Goal: Task Accomplishment & Management: Use online tool/utility

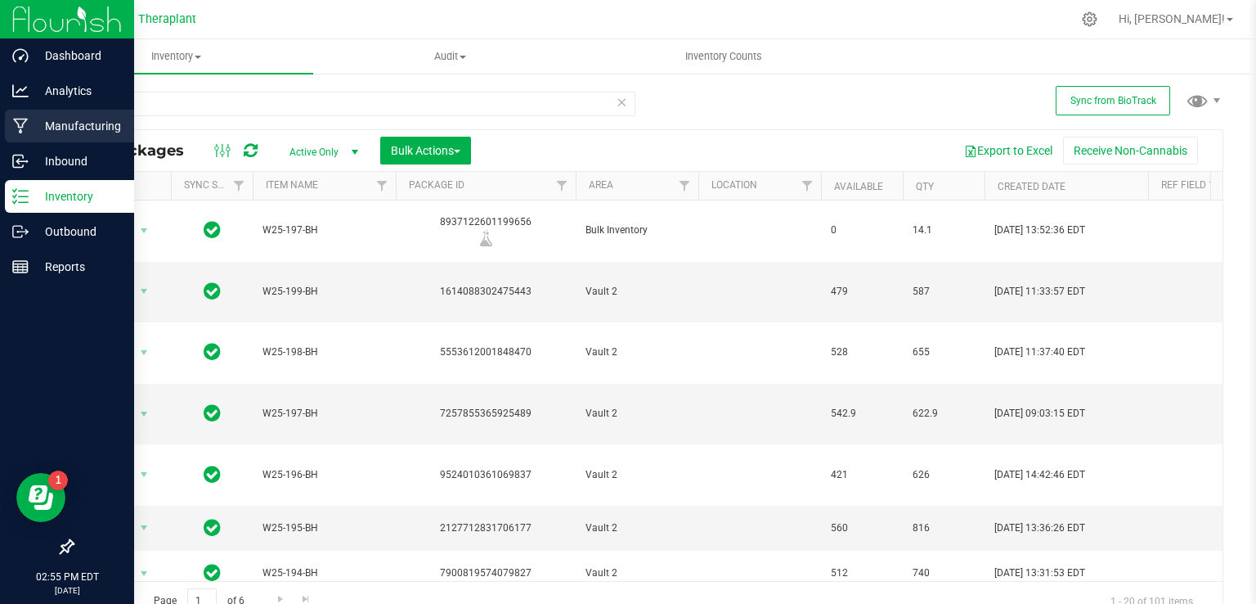
click at [46, 120] on p "Manufacturing" at bounding box center [78, 126] width 98 height 20
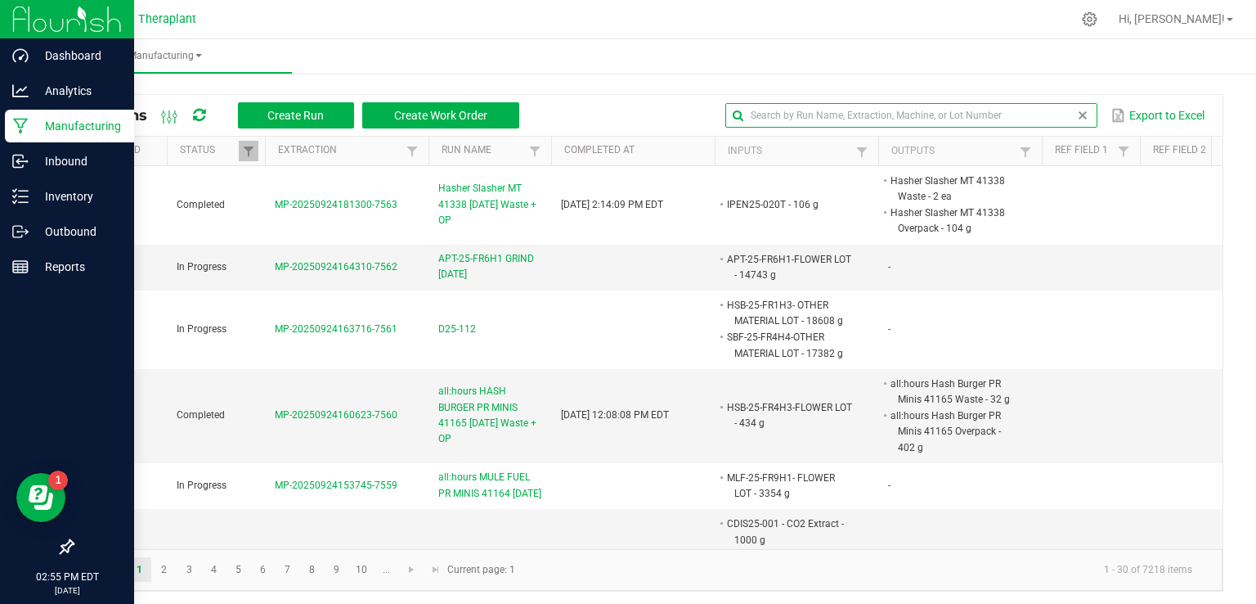
click at [1048, 118] on input "text" at bounding box center [911, 115] width 372 height 25
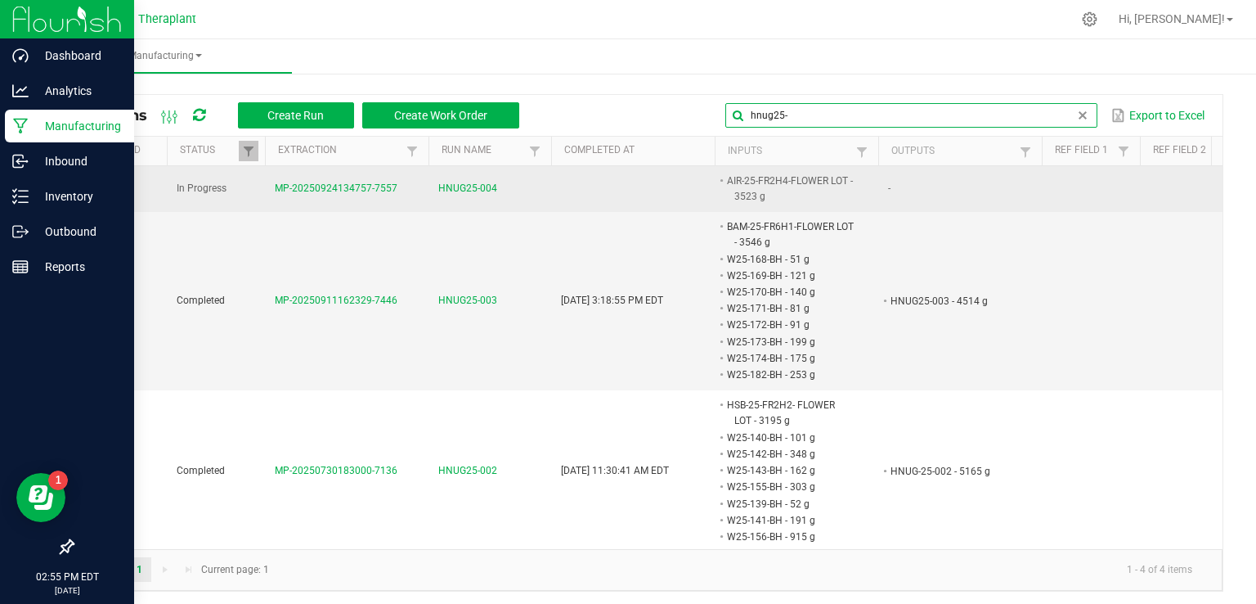
type input "hnug25-"
click at [481, 193] on span "HNUG25-004" at bounding box center [467, 189] width 59 height 16
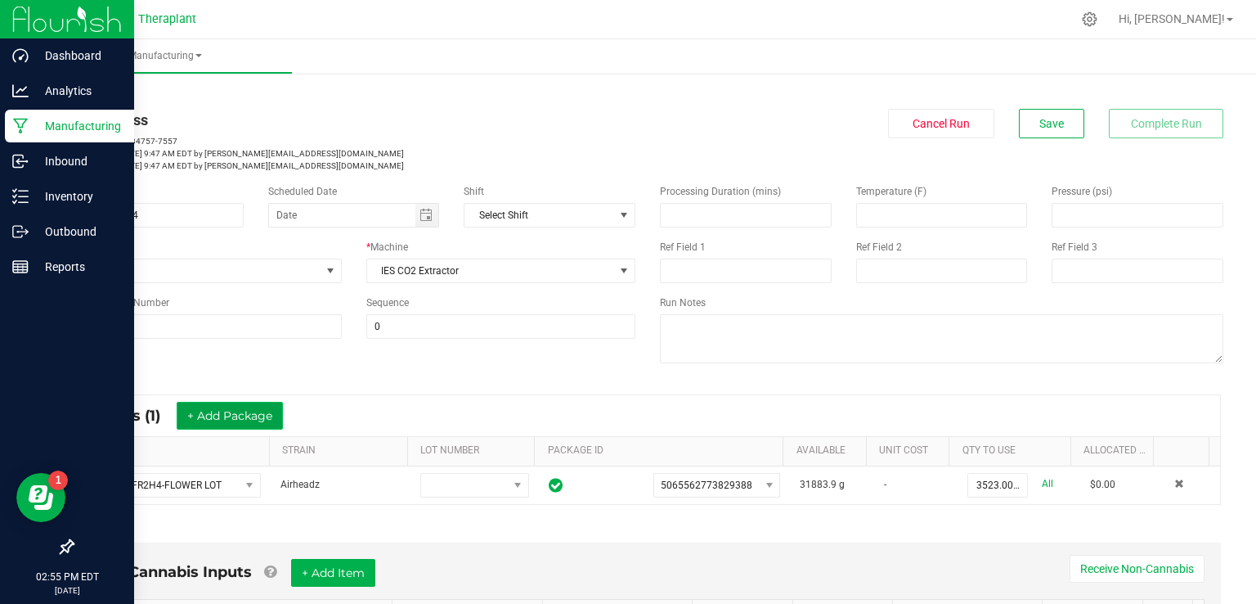
click at [275, 419] on button "+ Add Package" at bounding box center [230, 416] width 106 height 28
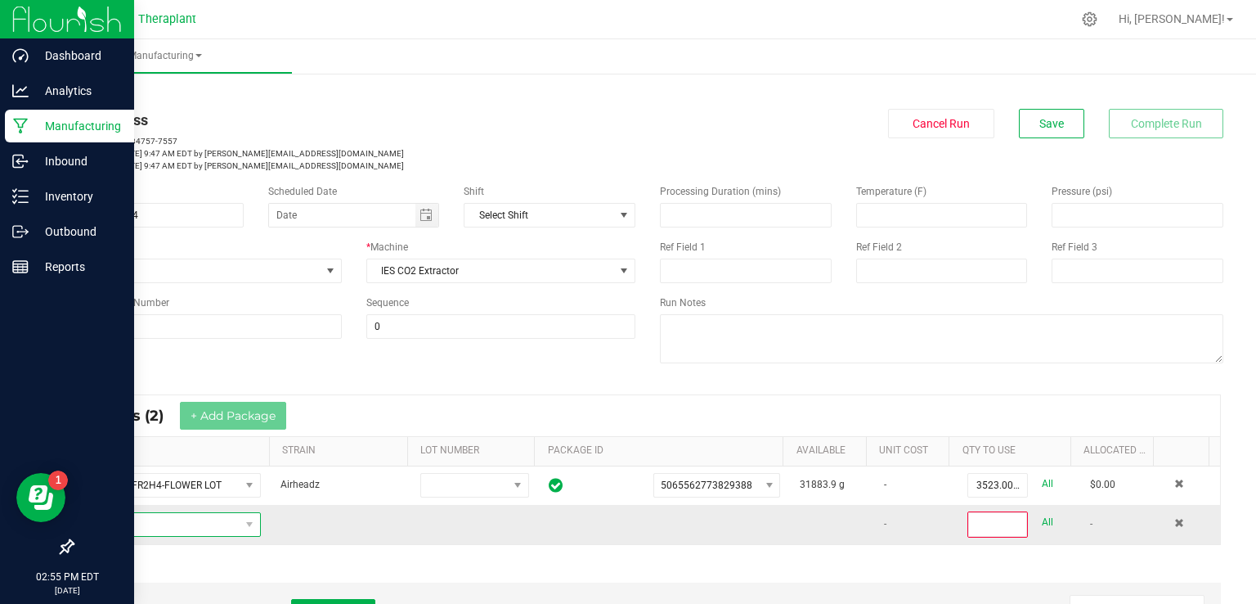
click at [203, 520] on span "NO DATA FOUND" at bounding box center [163, 524] width 154 height 23
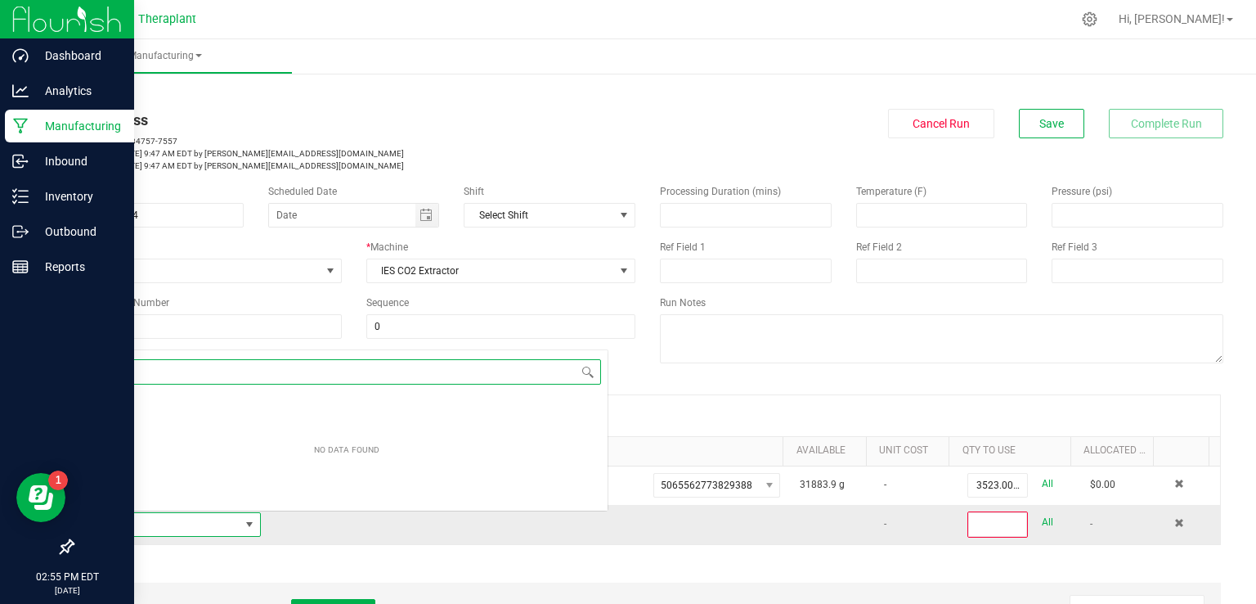
scroll to position [24, 169]
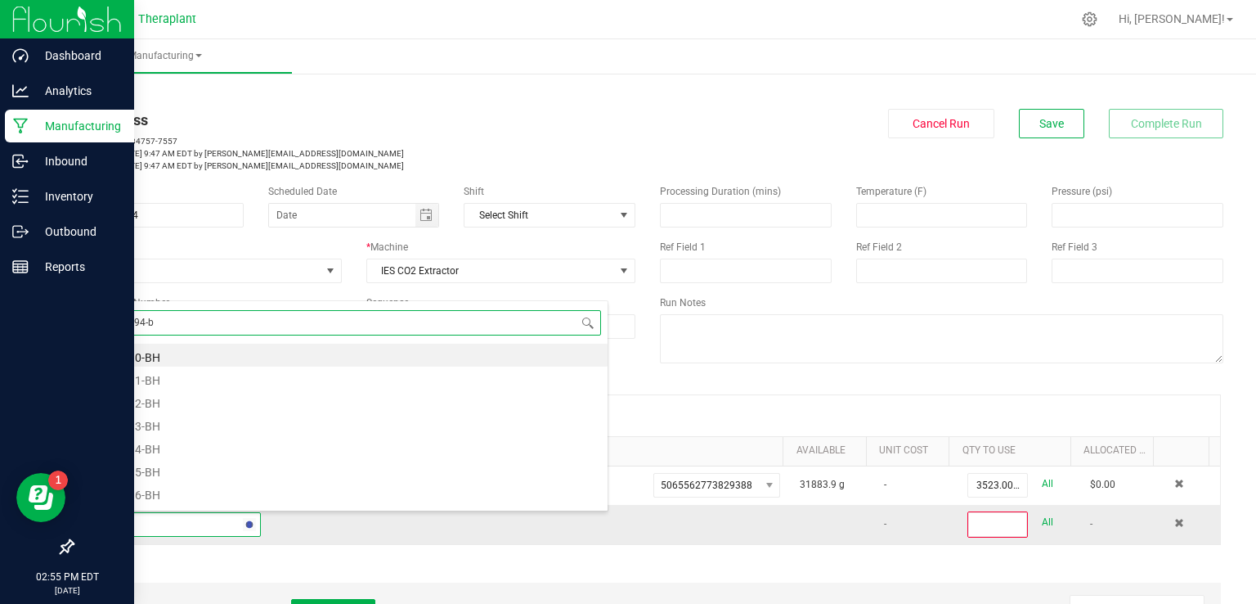
type input "w25-194-bh"
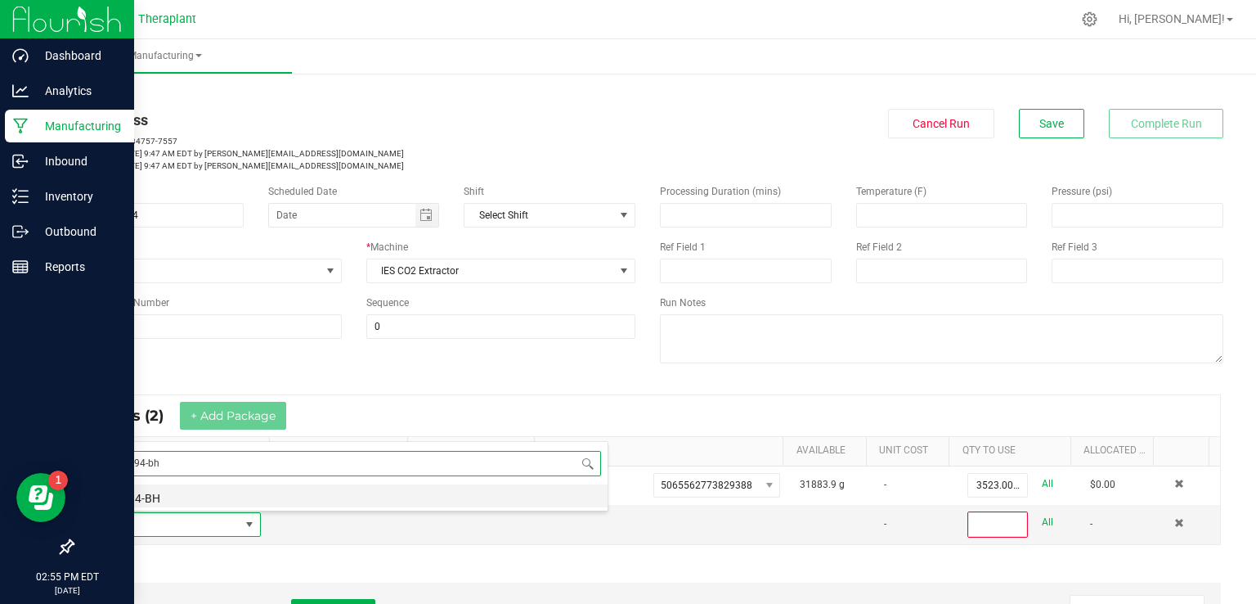
click at [174, 495] on li "W25-194-BH" at bounding box center [347, 495] width 522 height 23
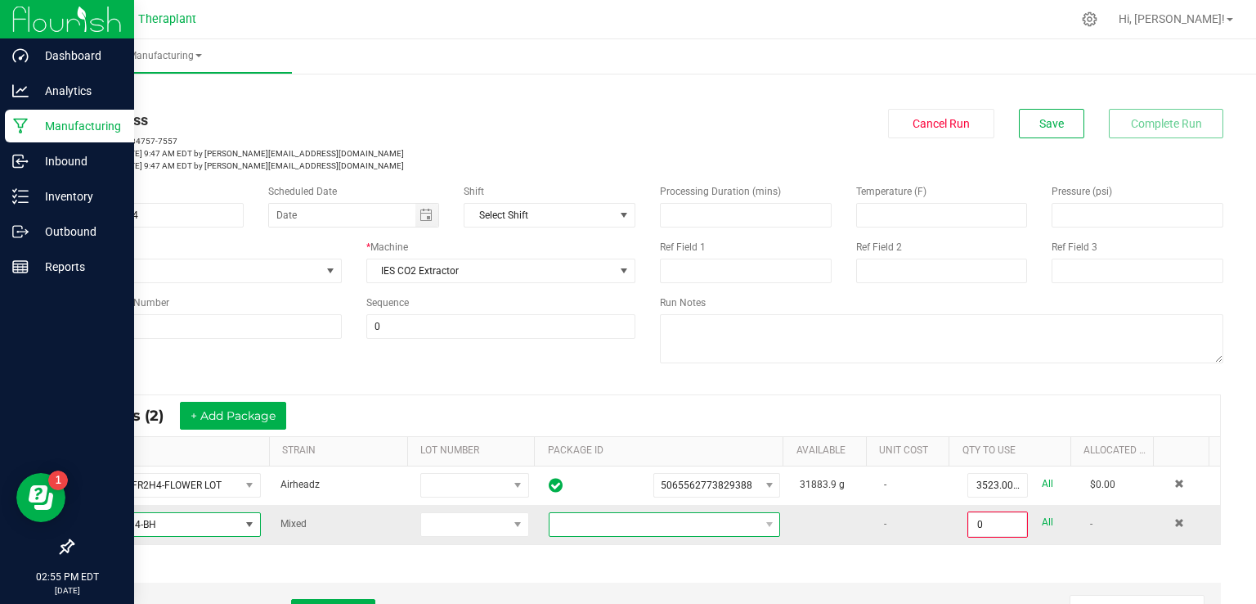
click at [618, 524] on span at bounding box center [654, 524] width 209 height 23
click at [650, 482] on li "7900819574079827" at bounding box center [651, 494] width 225 height 28
click at [1042, 516] on link "All" at bounding box center [1047, 522] width 11 height 22
type input "512.0000 g"
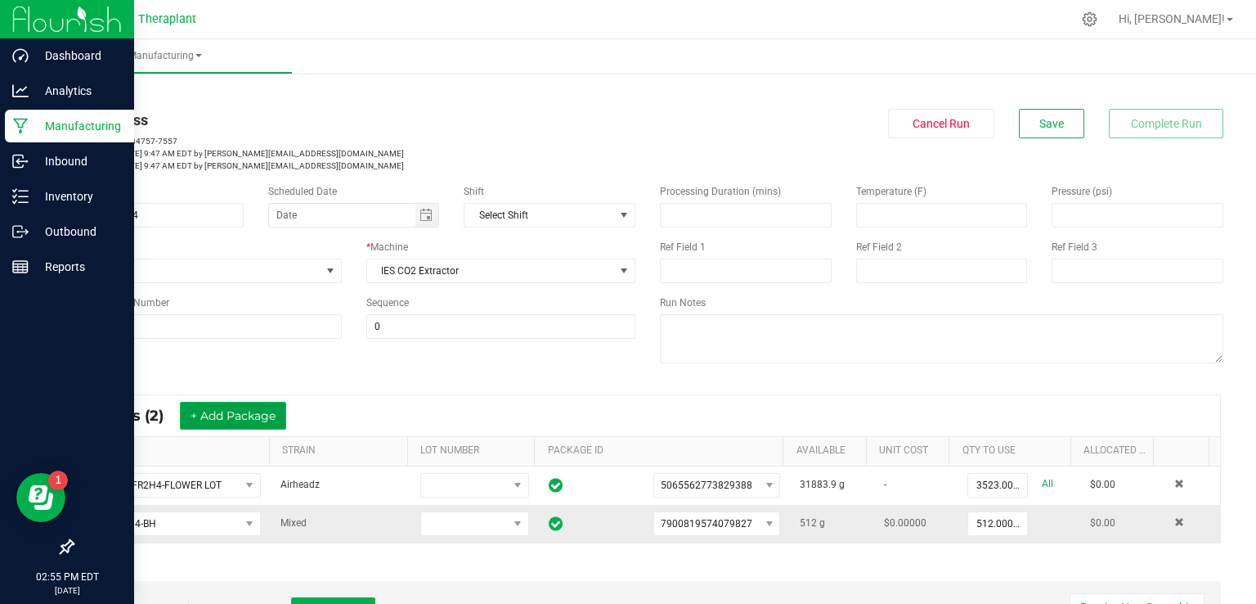
click at [265, 420] on button "+ Add Package" at bounding box center [233, 416] width 106 height 28
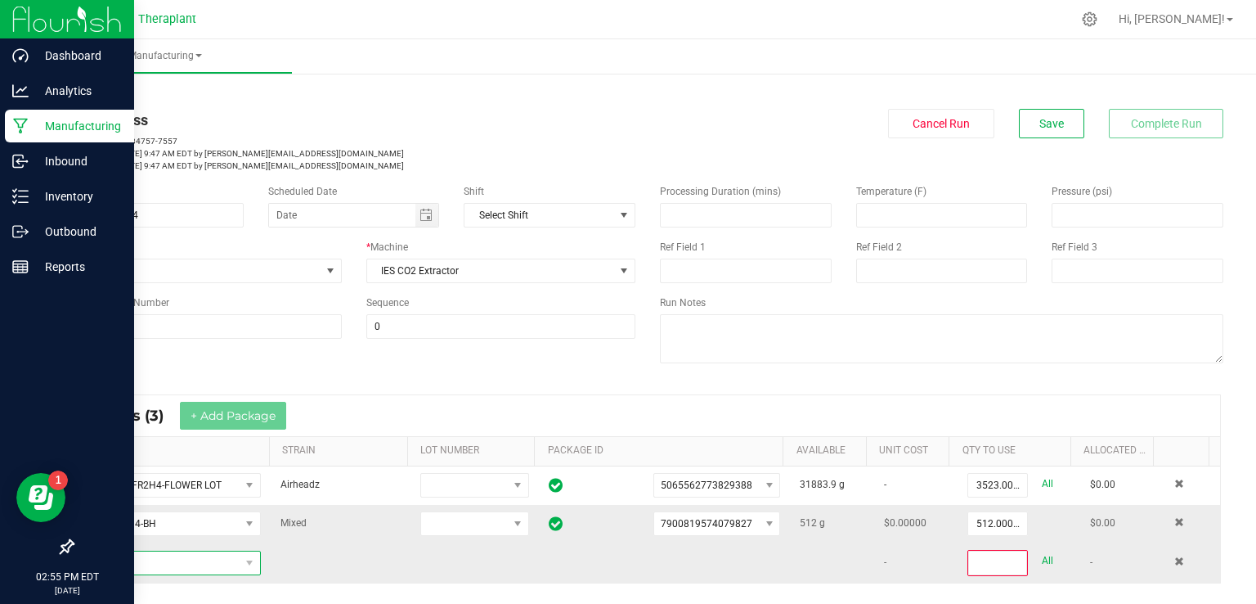
click at [191, 559] on span "NO DATA FOUND" at bounding box center [163, 562] width 154 height 23
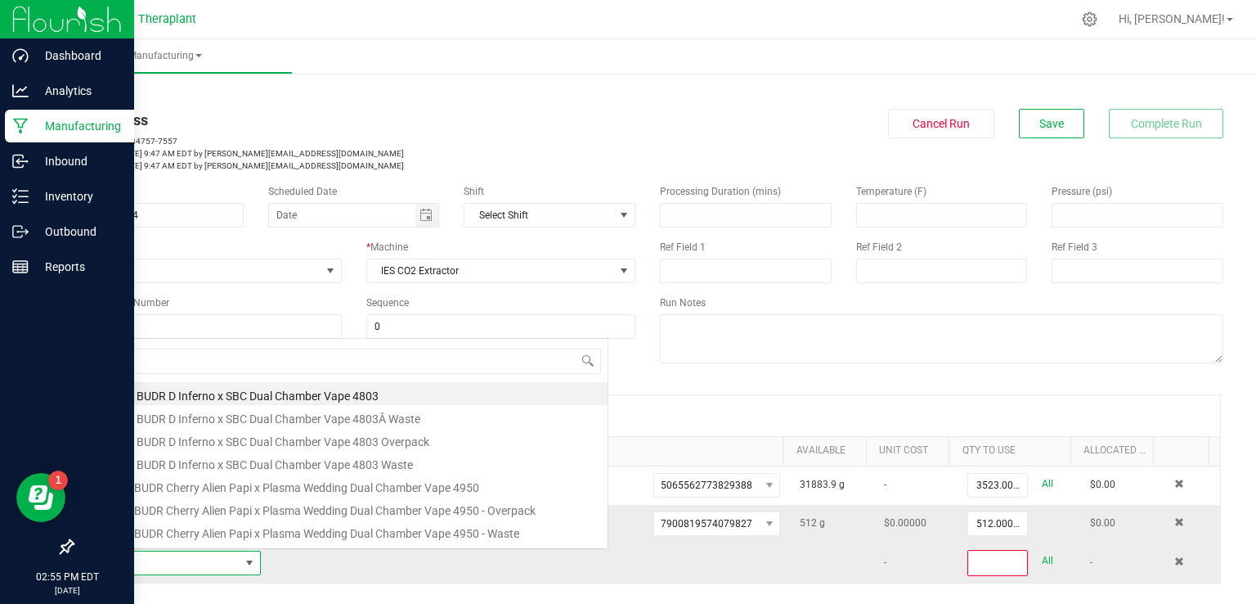
scroll to position [24, 169]
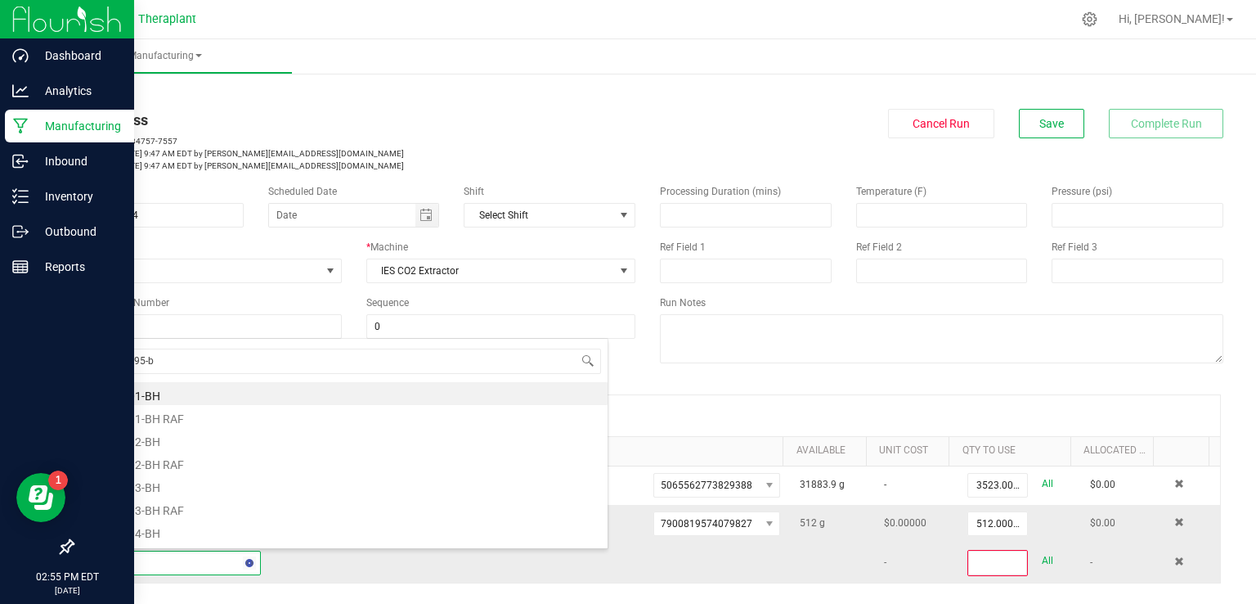
type input "w25-195-bh"
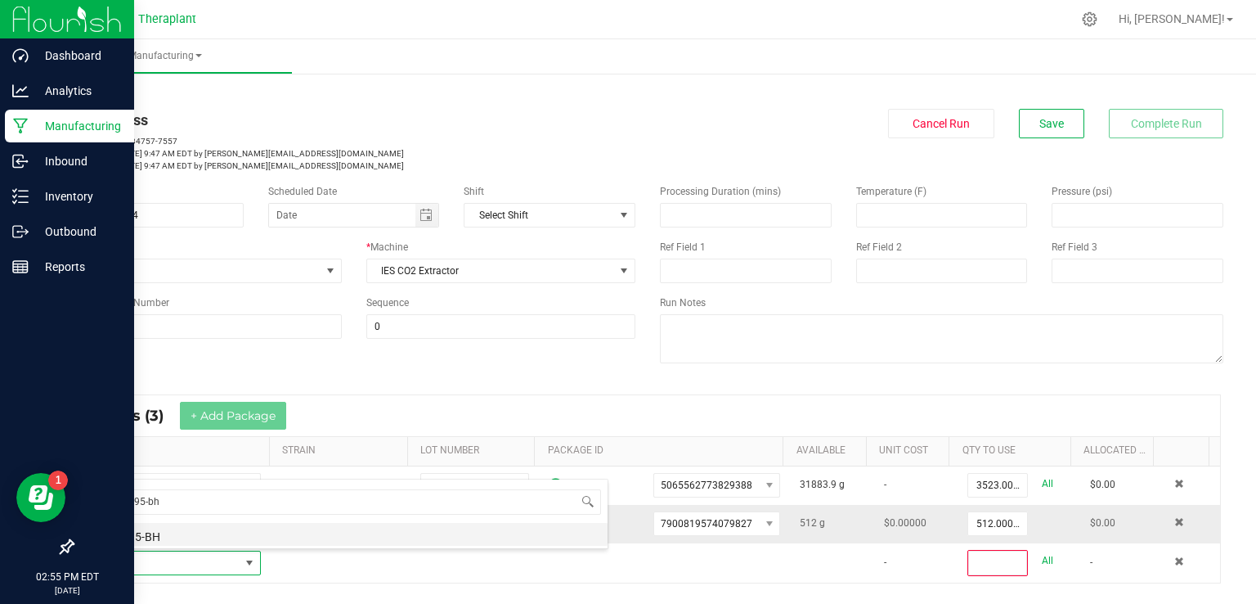
click at [147, 532] on li "W25-195-BH" at bounding box center [347, 534] width 522 height 23
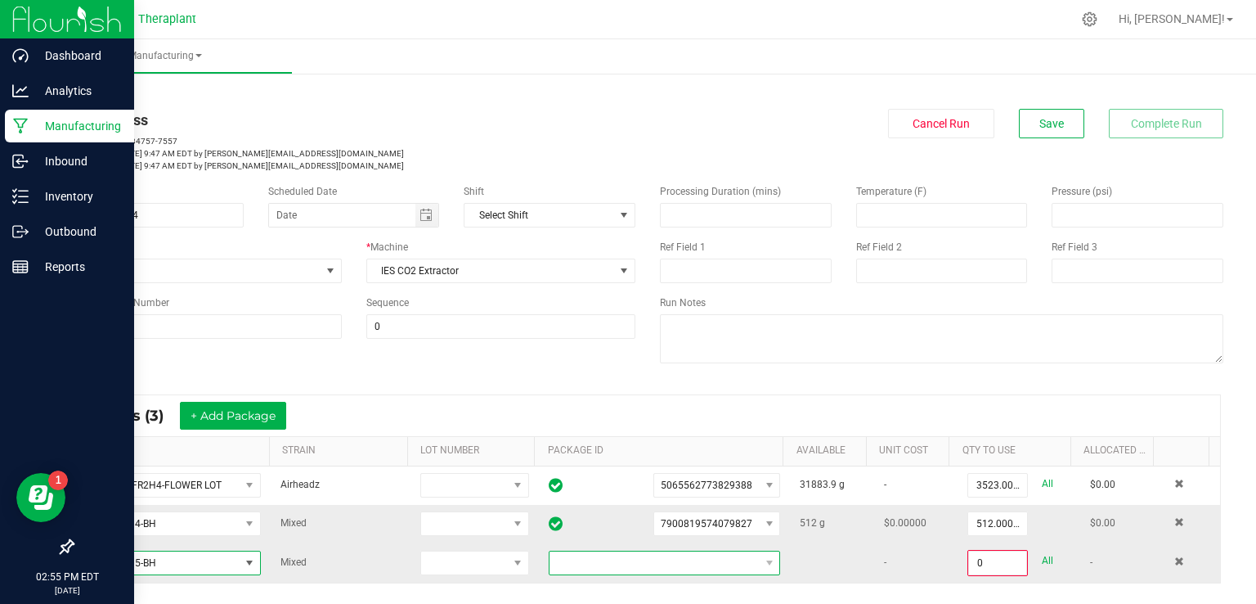
click at [631, 568] on span at bounding box center [654, 562] width 209 height 23
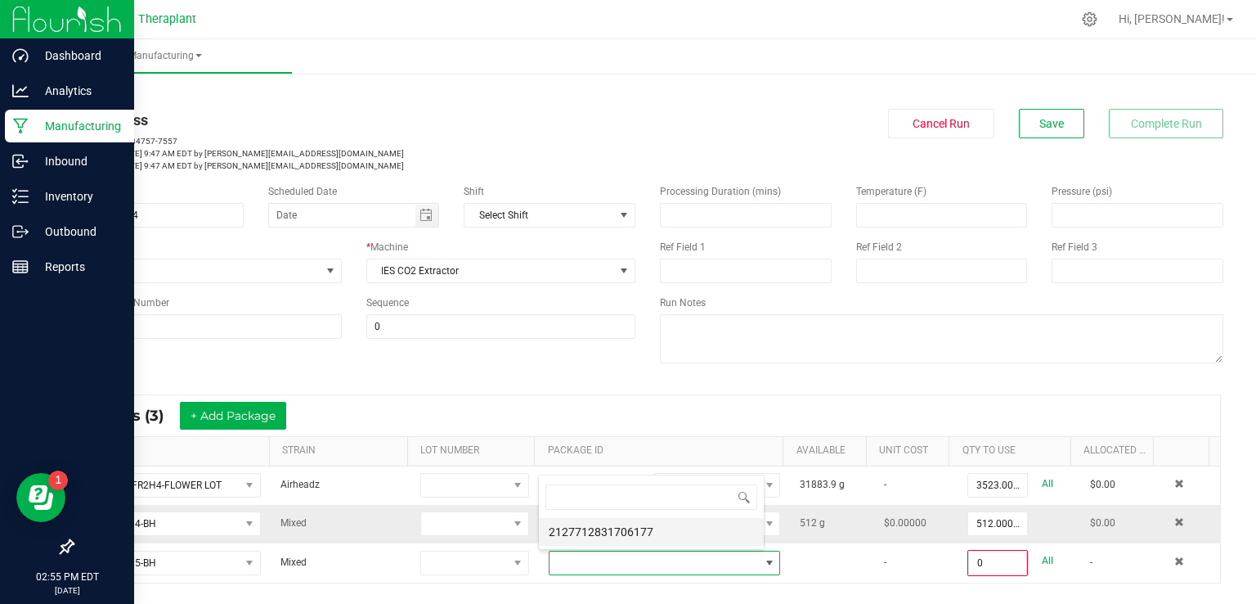
click at [638, 524] on li "2127712831706177" at bounding box center [651, 532] width 225 height 28
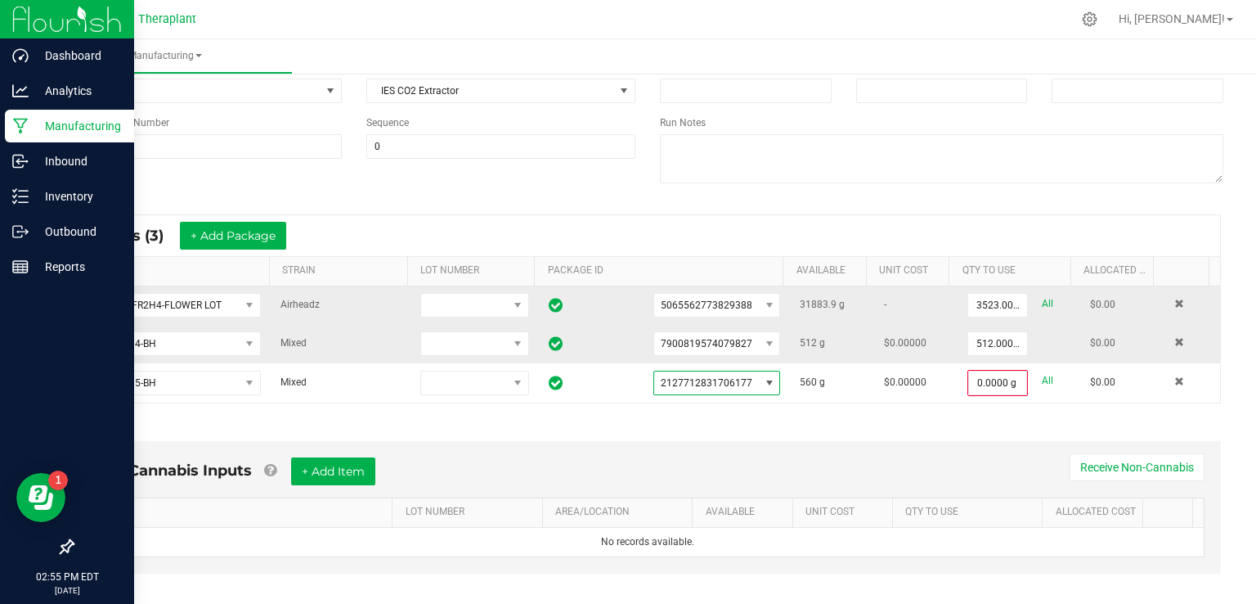
scroll to position [179, 0]
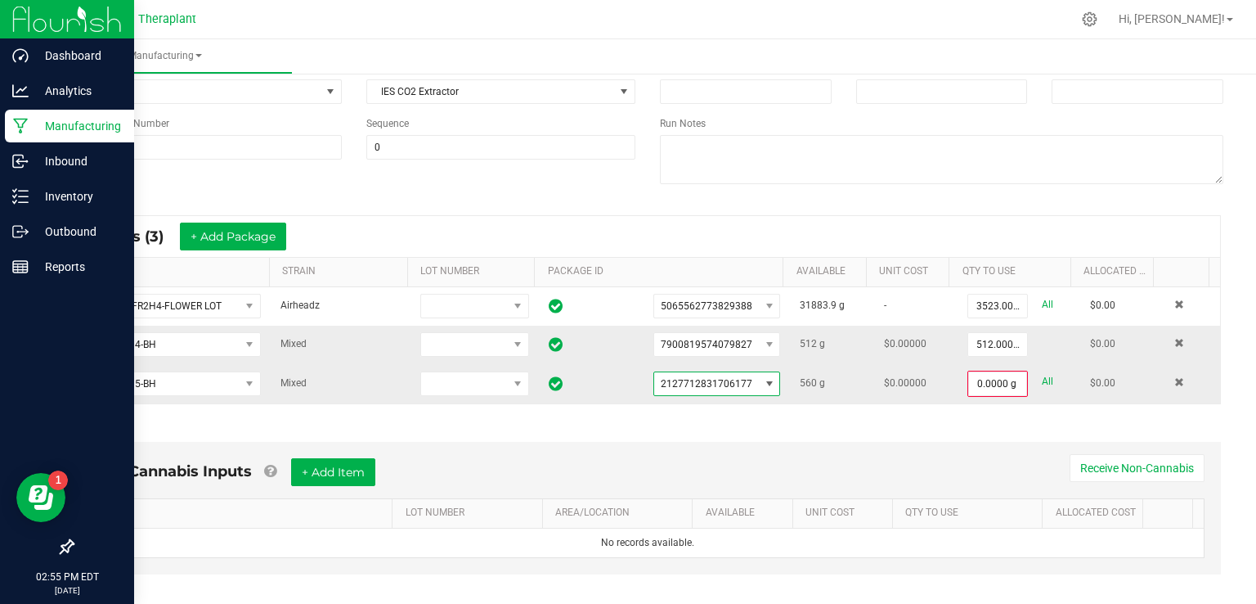
click at [1042, 377] on link "All" at bounding box center [1047, 381] width 11 height 22
type input "560.0000 g"
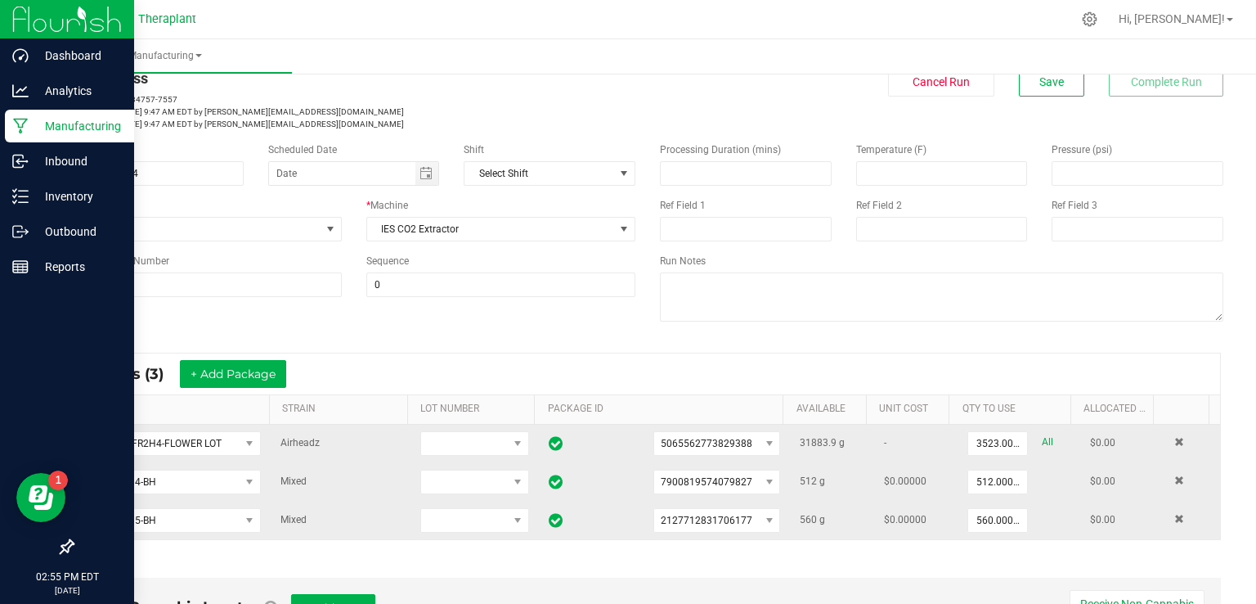
scroll to position [0, 0]
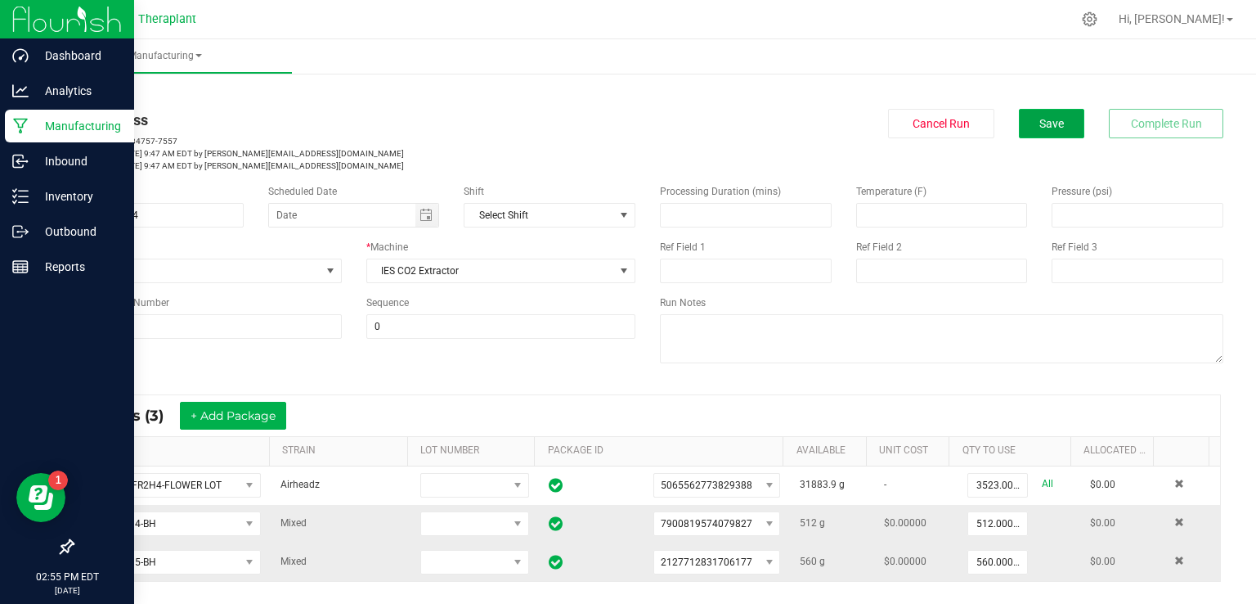
click at [1058, 133] on button "Save" at bounding box center [1051, 123] width 65 height 29
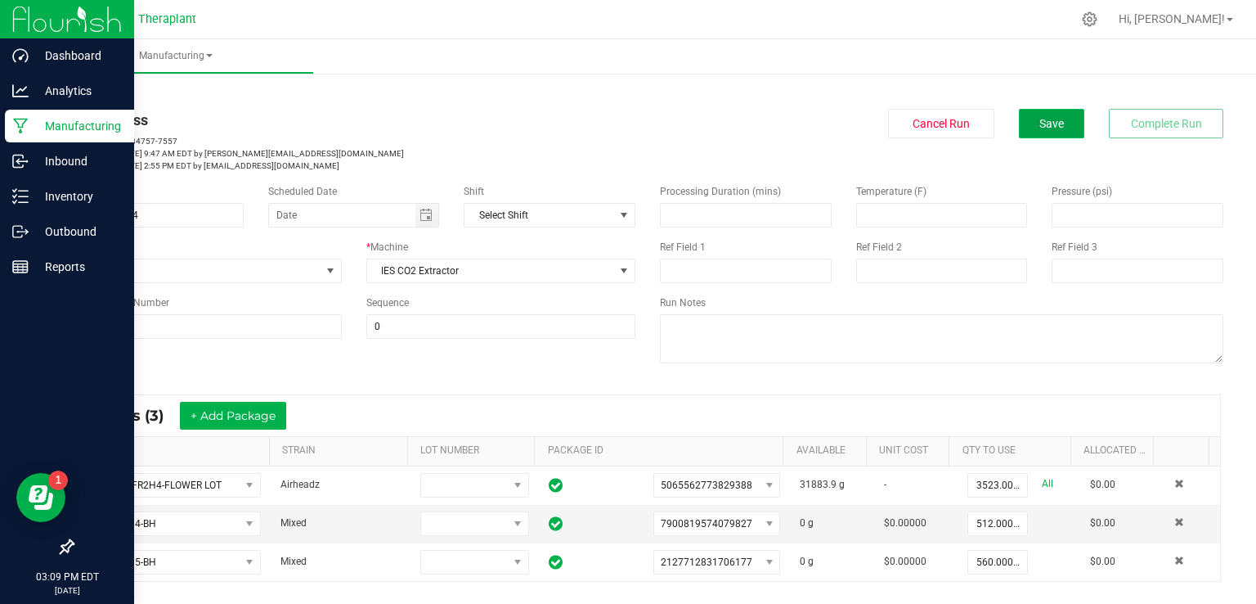
click at [1020, 130] on button "Save" at bounding box center [1051, 123] width 65 height 29
click at [519, 364] on div "Name HNUG25-004 Scheduled Date Shift Select Shift Run Type None * Machine IES C…" at bounding box center [648, 276] width 1176 height 208
